Goal: Check status: Check status

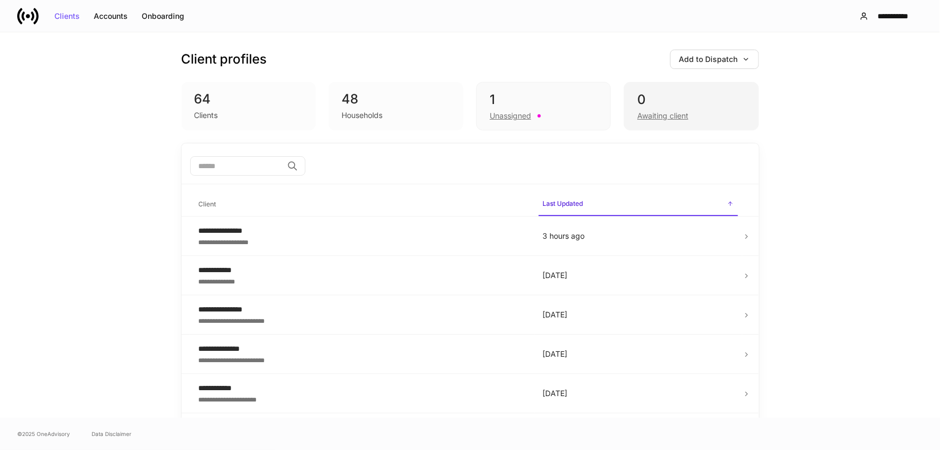
click at [662, 106] on div "0" at bounding box center [691, 99] width 108 height 17
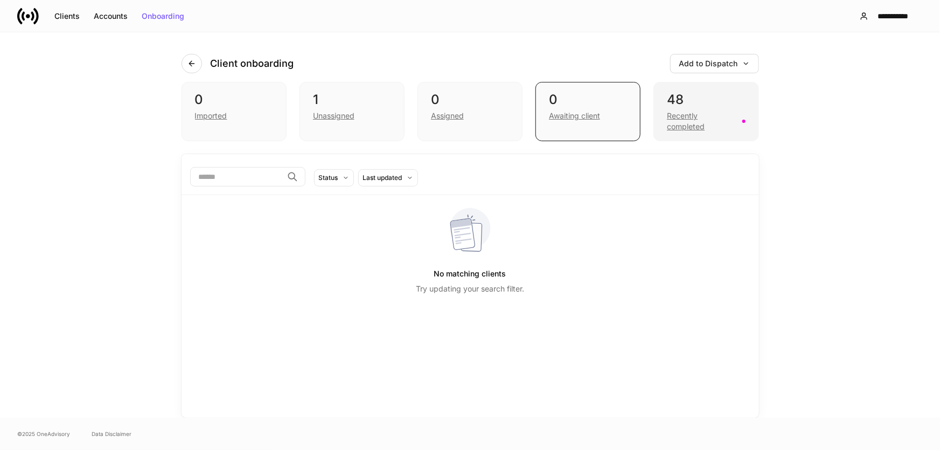
click at [721, 112] on div "Recently completed" at bounding box center [701, 121] width 68 height 22
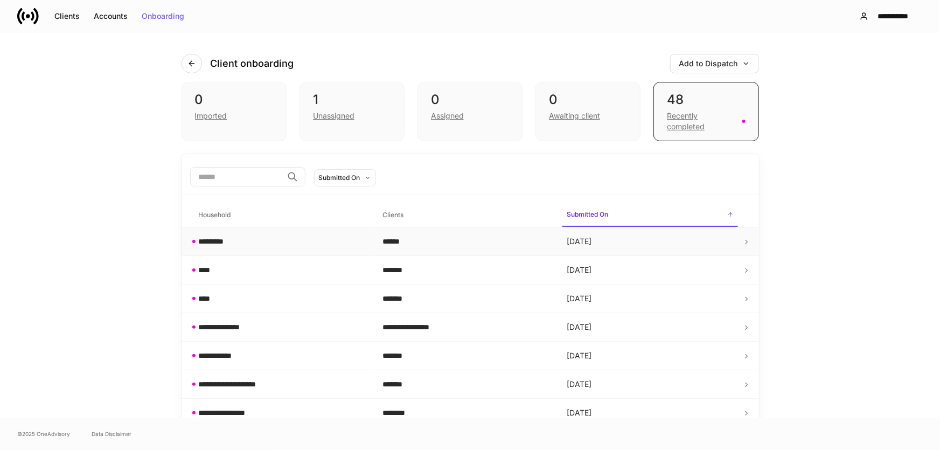
click at [249, 237] on div "*********" at bounding box center [282, 241] width 167 height 11
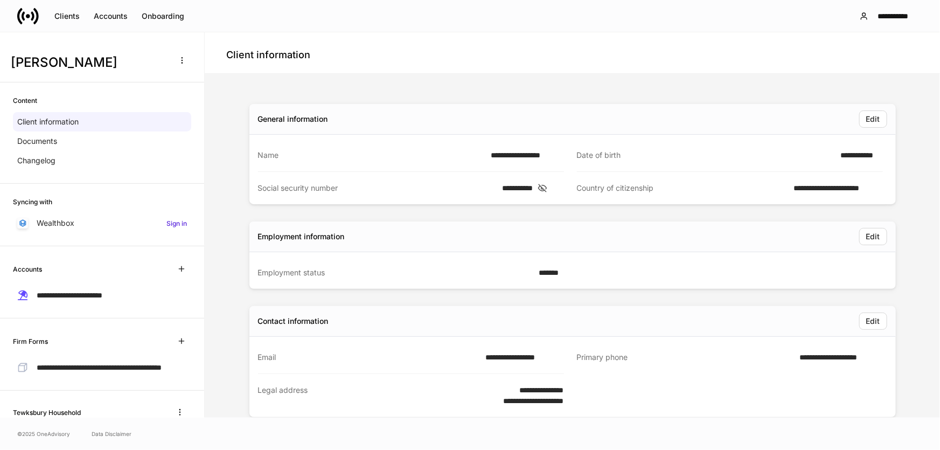
scroll to position [69, 0]
